Goal: Information Seeking & Learning: Check status

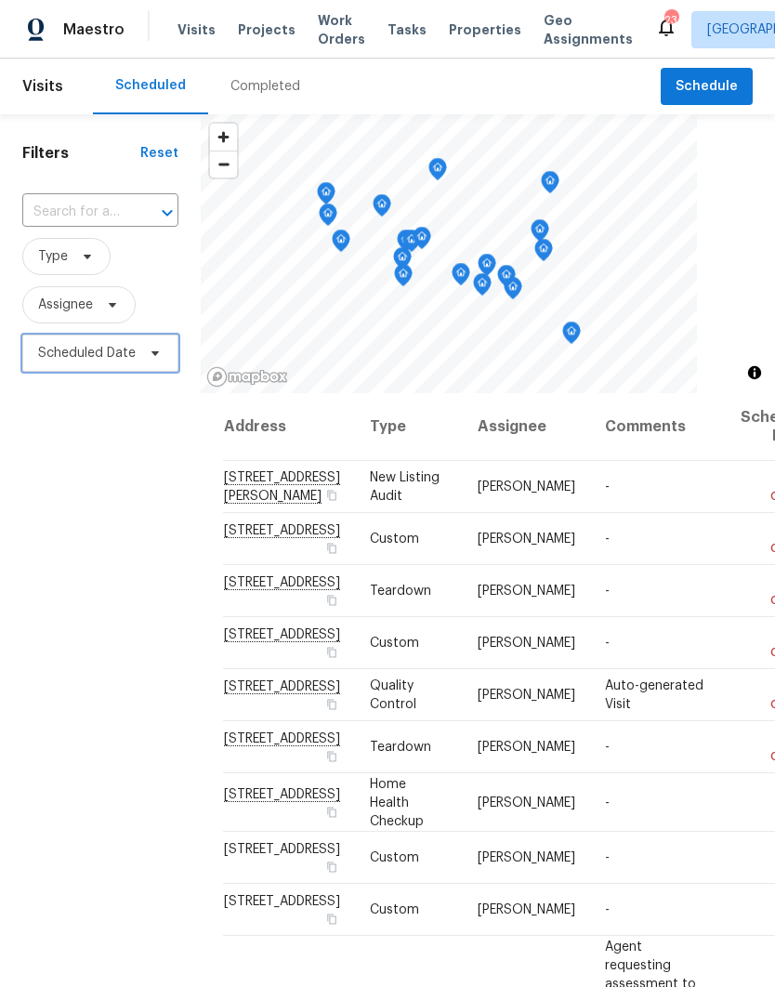
click at [86, 357] on span "Scheduled Date" at bounding box center [87, 353] width 98 height 19
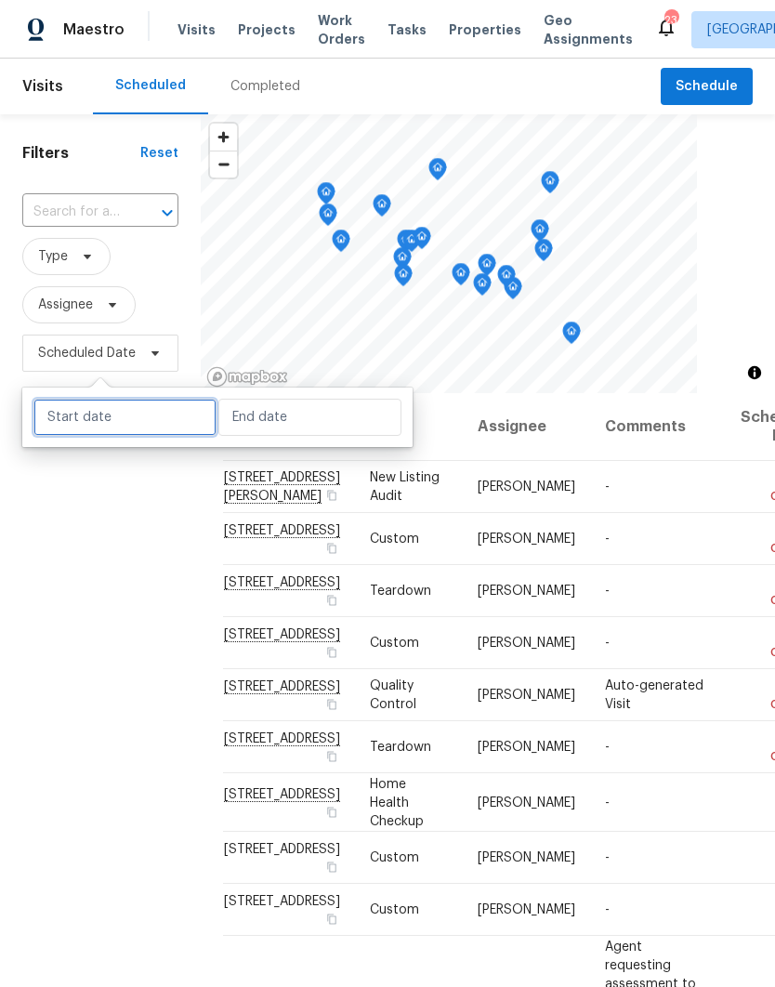
click at [75, 419] on input "text" at bounding box center [124, 417] width 183 height 37
select select "9"
select select "2025"
select select "10"
select select "2025"
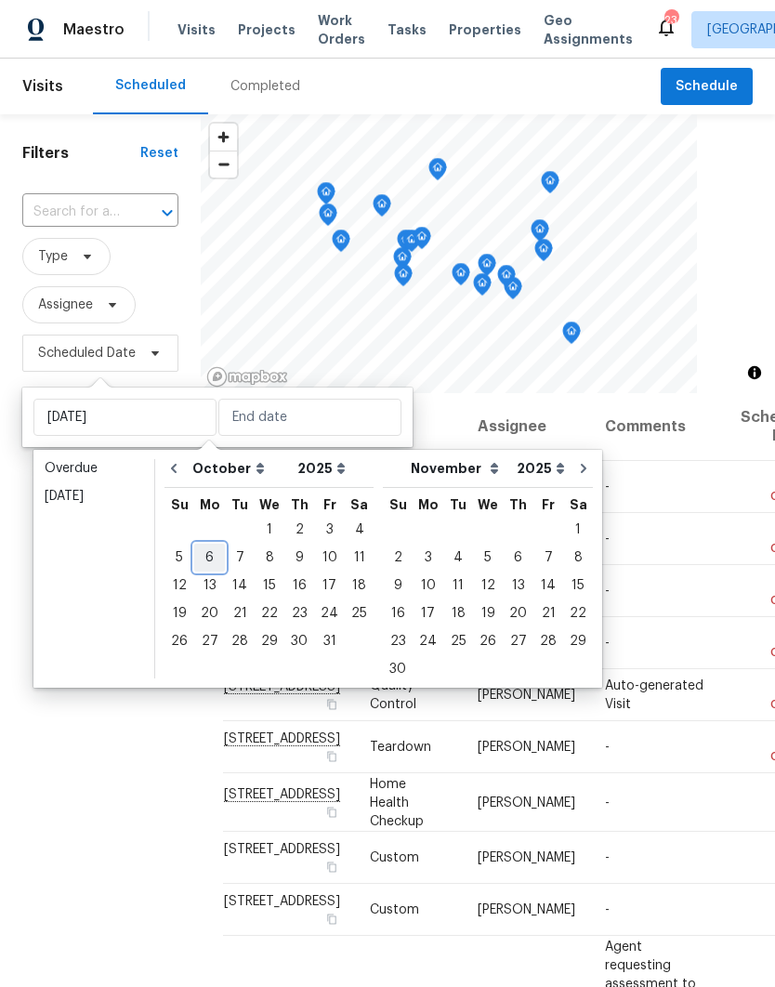
click at [208, 567] on div "6" at bounding box center [209, 558] width 31 height 26
type input "[DATE]"
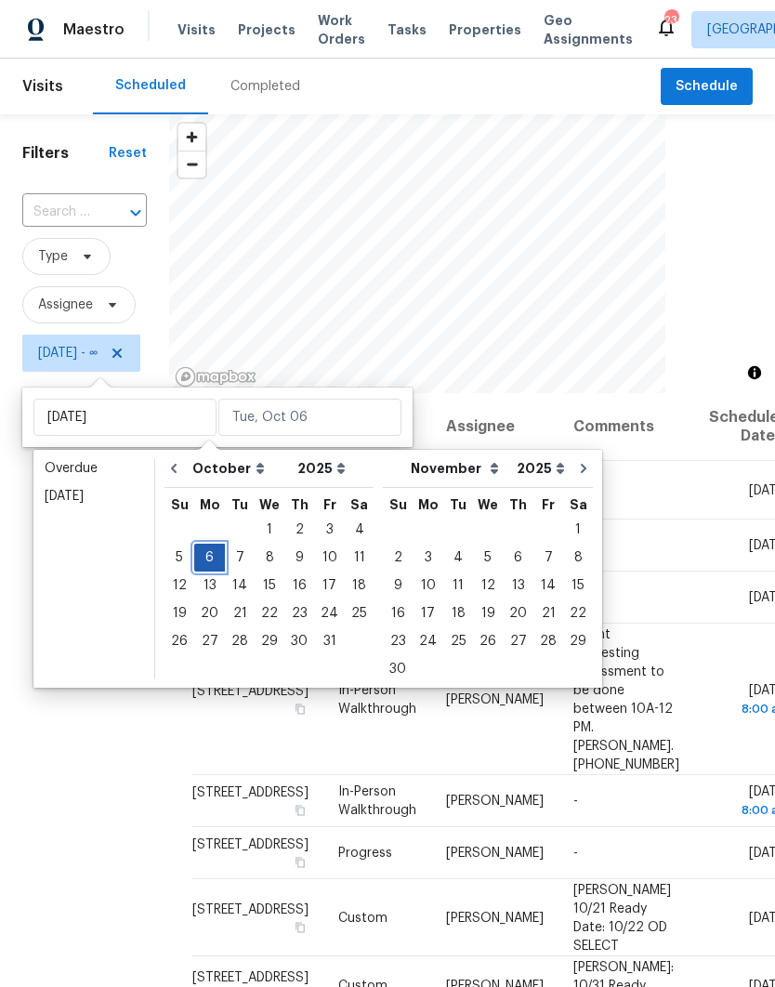
click at [217, 552] on div "6" at bounding box center [209, 558] width 31 height 26
type input "[DATE]"
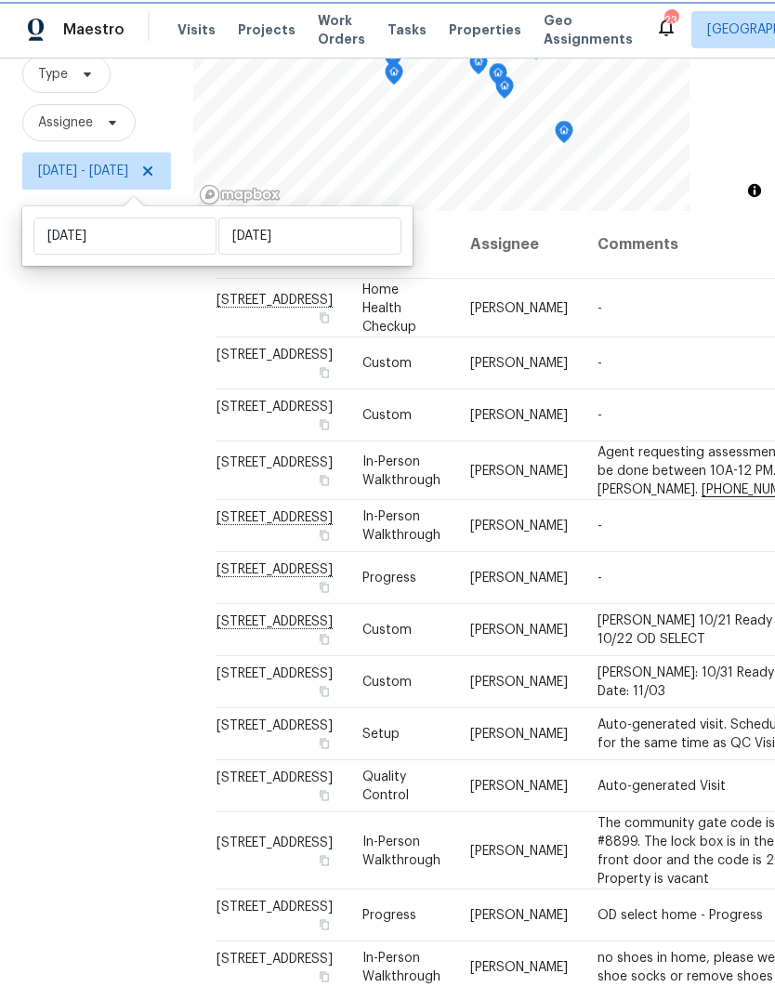
scroll to position [181, 0]
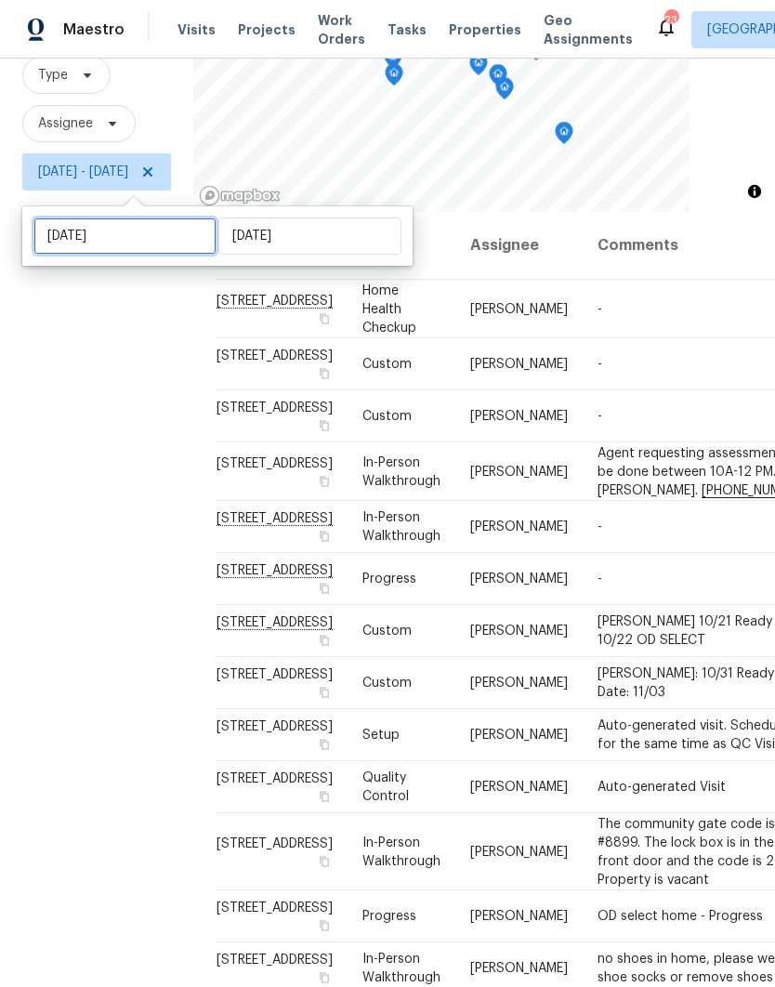
click at [166, 244] on input "[DATE]" at bounding box center [124, 235] width 183 height 37
select select "9"
select select "2025"
select select "10"
select select "2025"
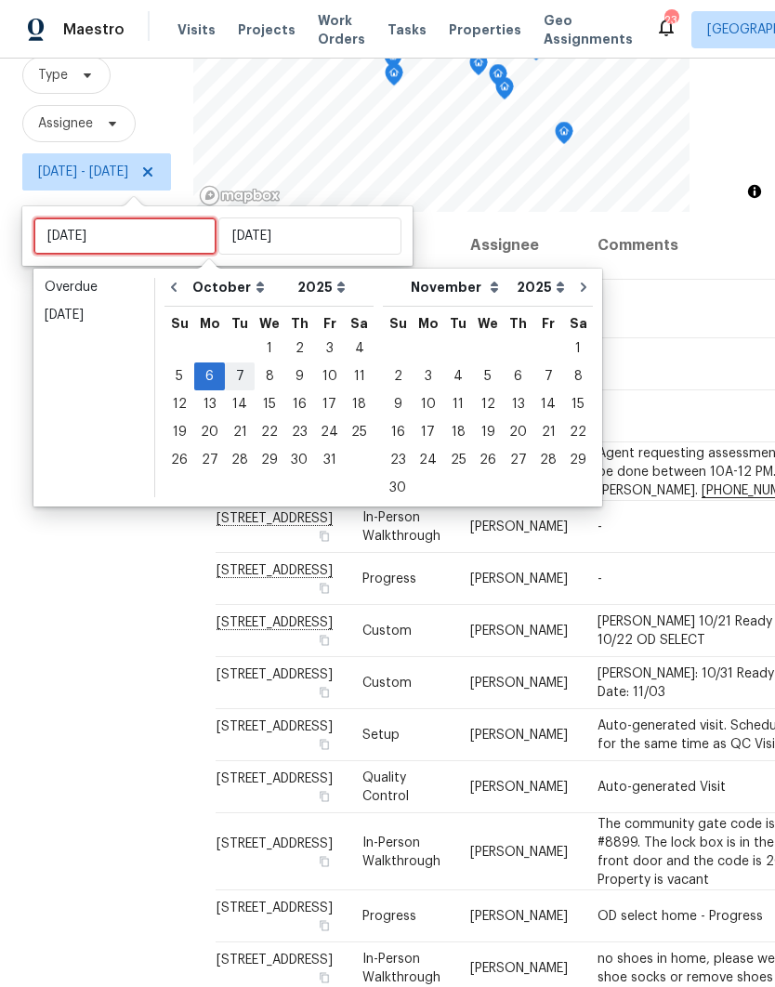
type input "[DATE]"
click at [241, 375] on div "7" at bounding box center [240, 376] width 30 height 26
type input "[DATE]"
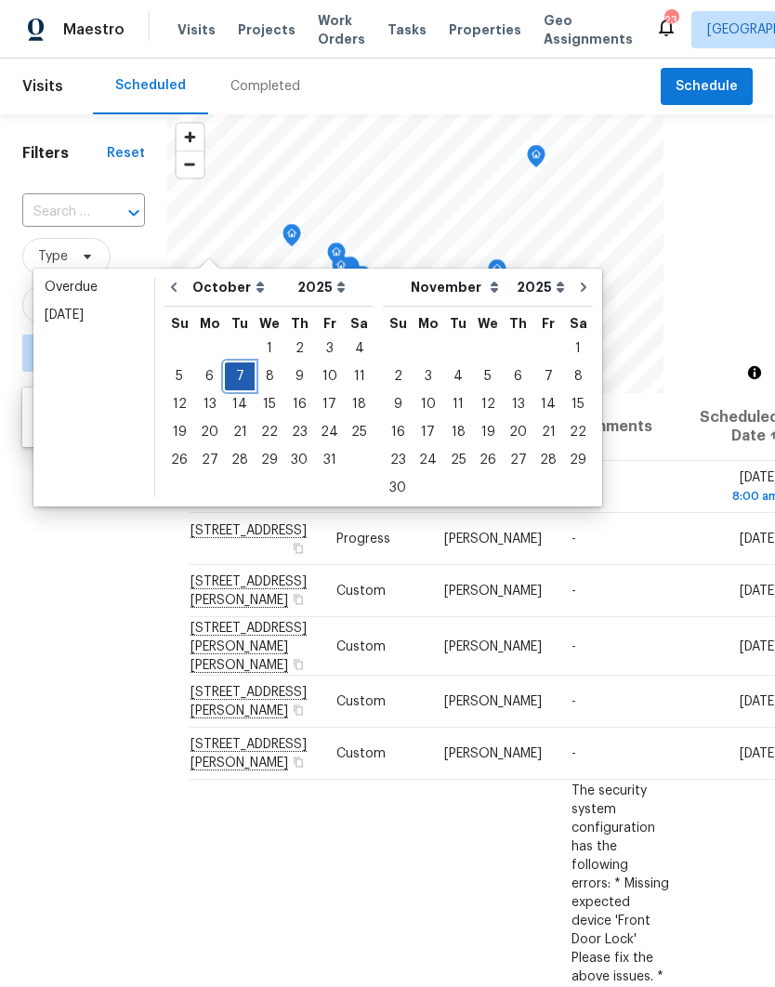
click at [233, 367] on div "7" at bounding box center [240, 376] width 30 height 26
type input "[DATE]"
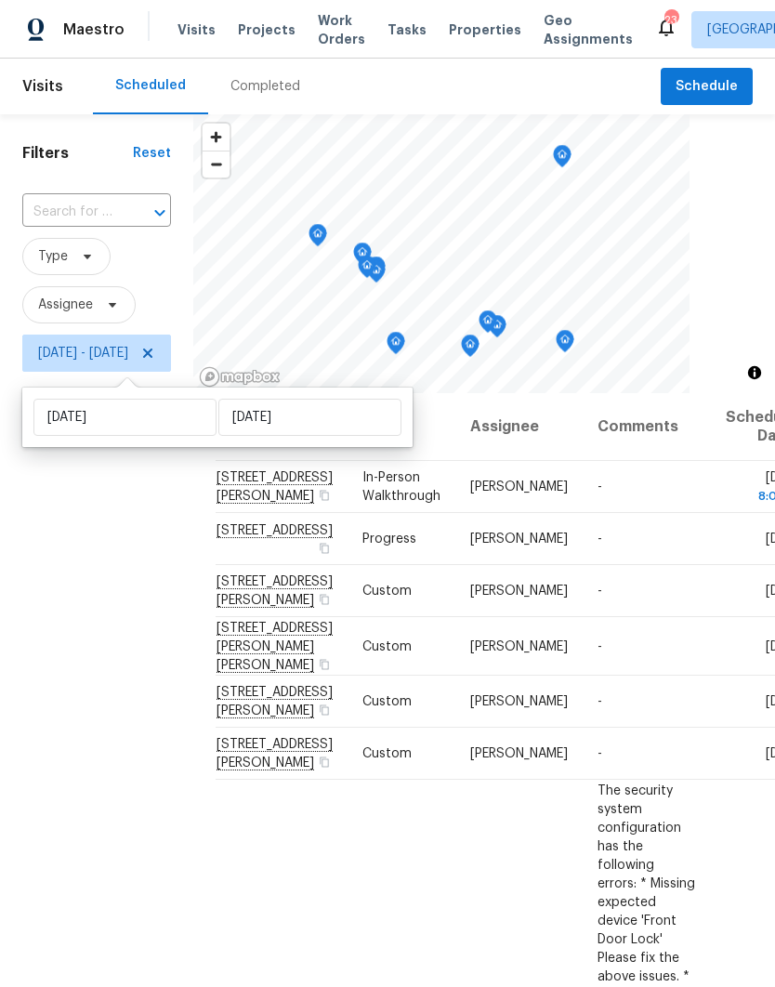
click at [131, 577] on div "Filters Reset ​ Type Assignee [DATE] - [DATE]" at bounding box center [96, 648] width 193 height 1069
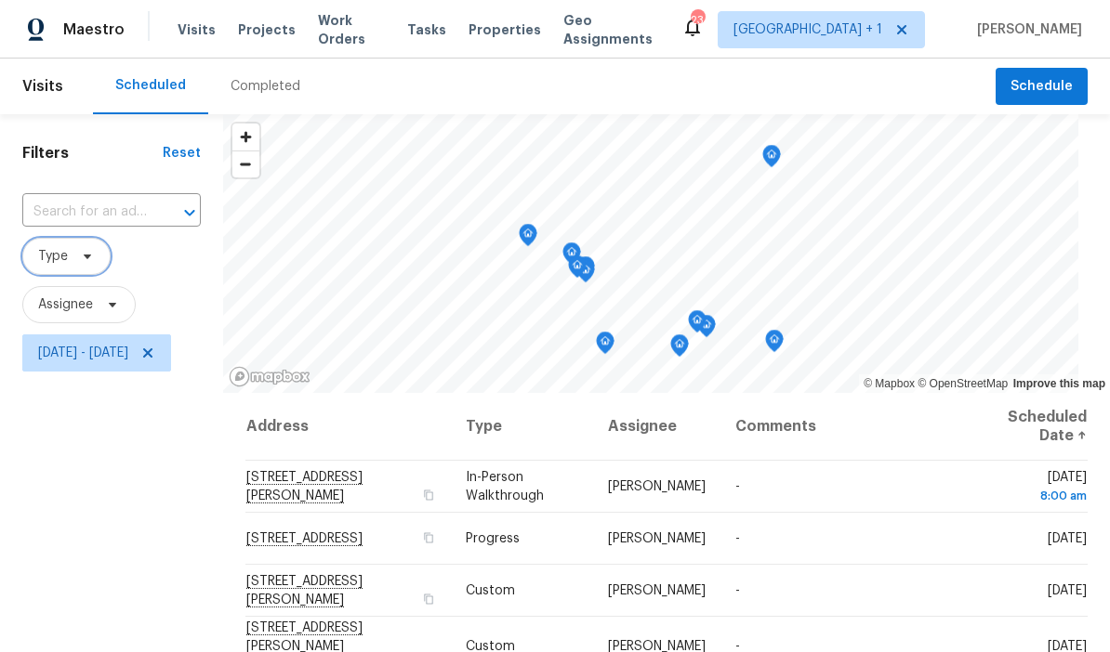
click at [86, 249] on icon at bounding box center [87, 256] width 15 height 15
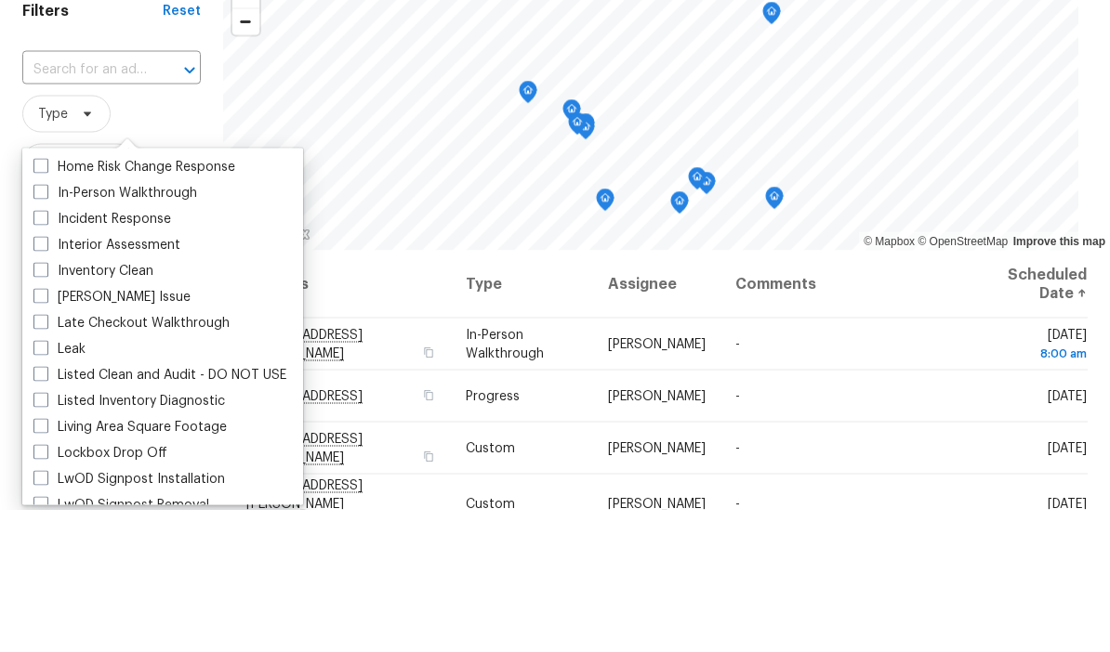
scroll to position [702, 0]
click at [45, 325] on label "In-Person Walkthrough" at bounding box center [115, 334] width 164 height 19
click at [45, 325] on input "In-Person Walkthrough" at bounding box center [39, 331] width 12 height 12
checkbox input "true"
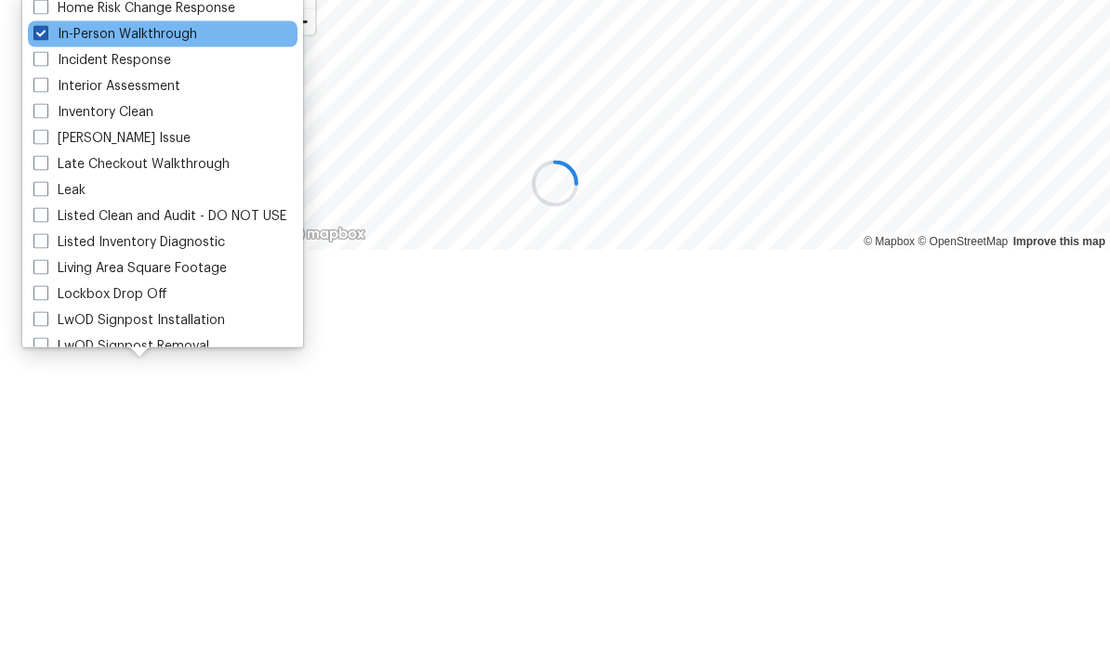
scroll to position [1, 0]
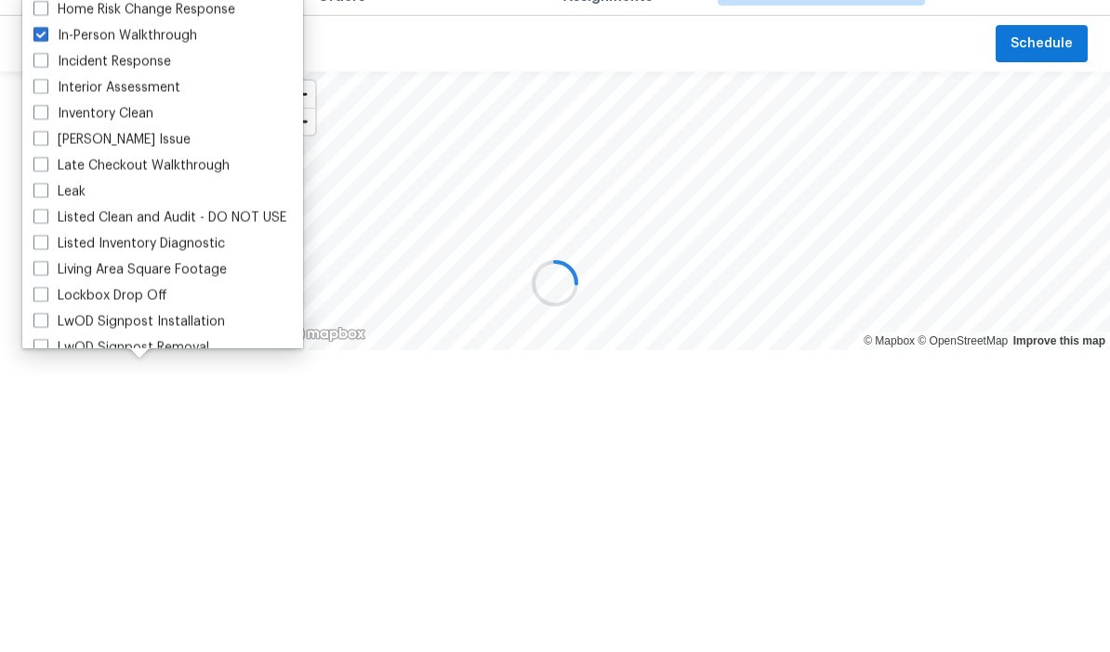
click at [139, 465] on div at bounding box center [555, 326] width 1110 height 652
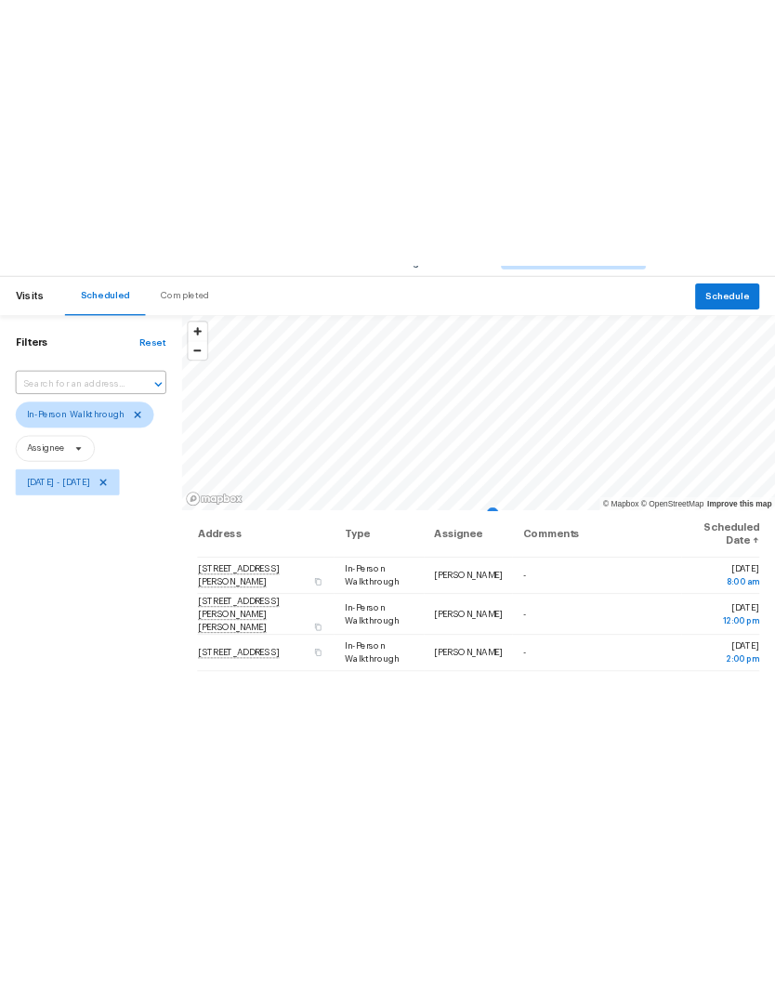
scroll to position [0, 0]
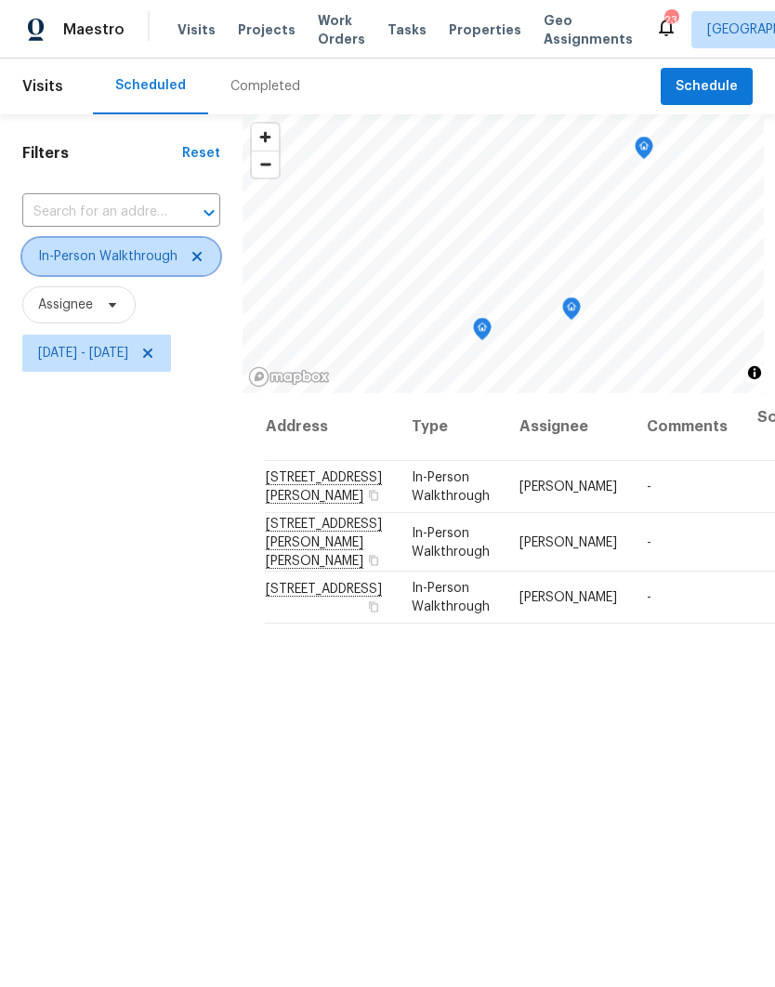
click at [28, 266] on span "In-Person Walkthrough" at bounding box center [121, 256] width 198 height 37
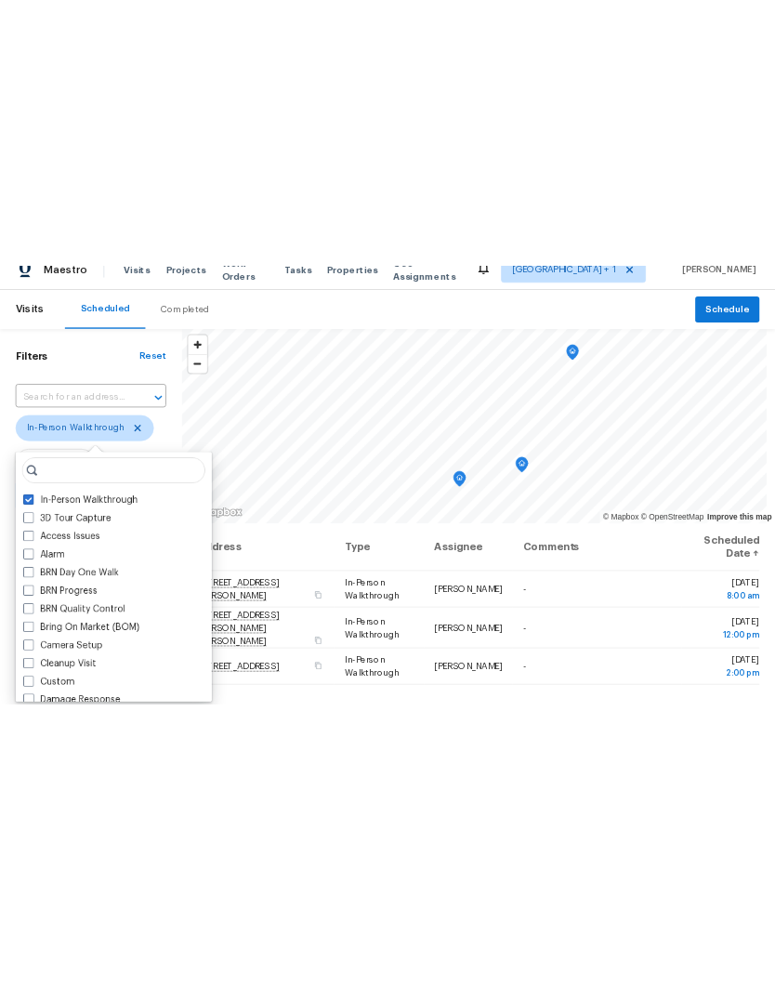
scroll to position [74, 0]
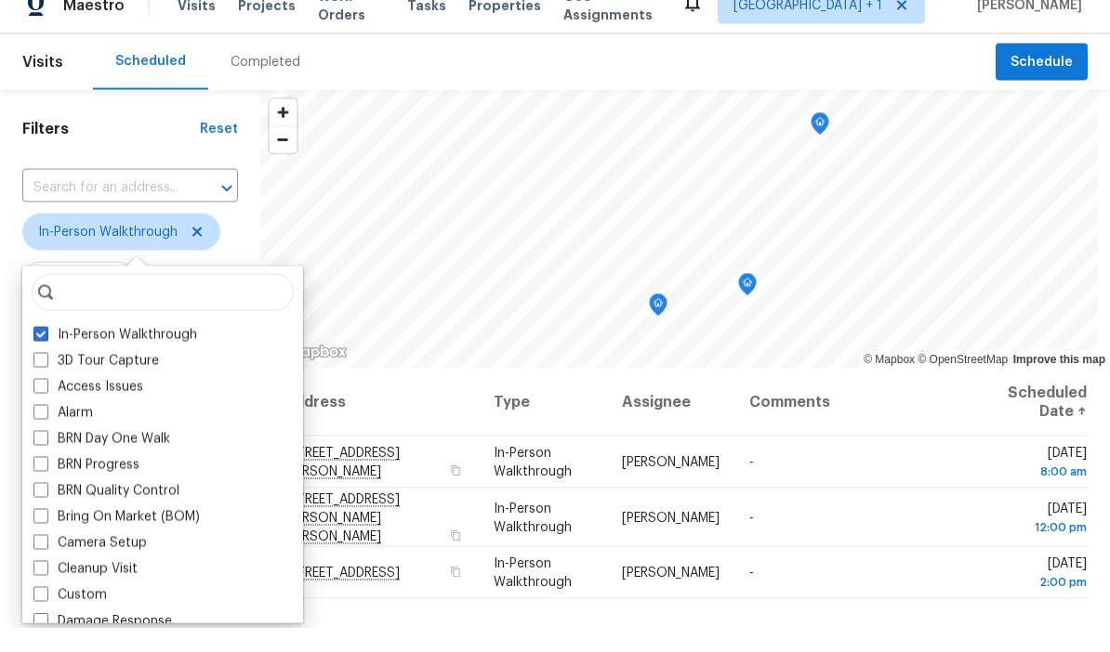
type input "J"
